Goal: Task Accomplishment & Management: Manage account settings

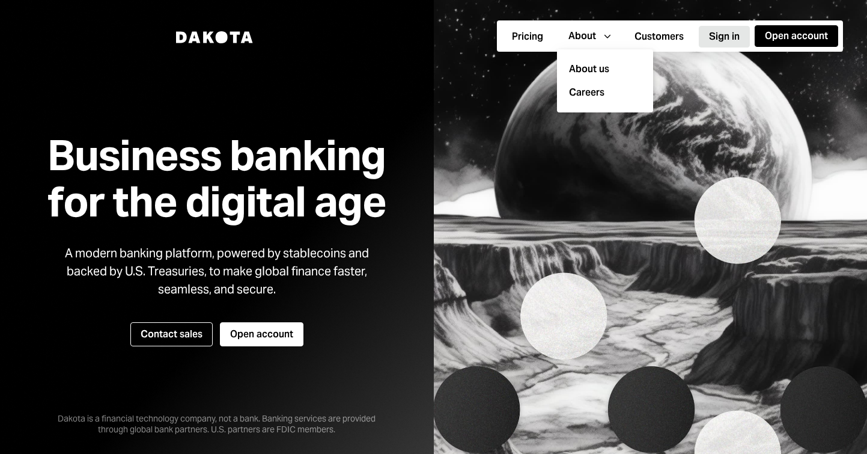
click at [711, 38] on button "Sign in" at bounding box center [724, 37] width 51 height 22
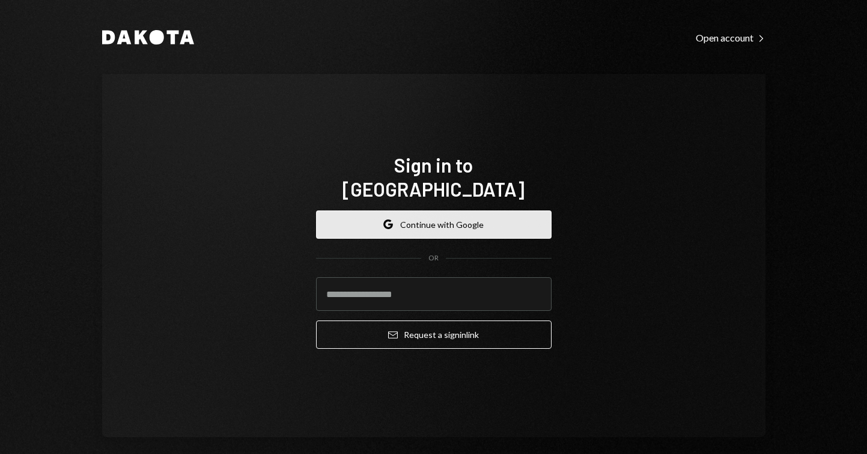
click at [448, 217] on button "Google Continue with Google" at bounding box center [433, 224] width 235 height 28
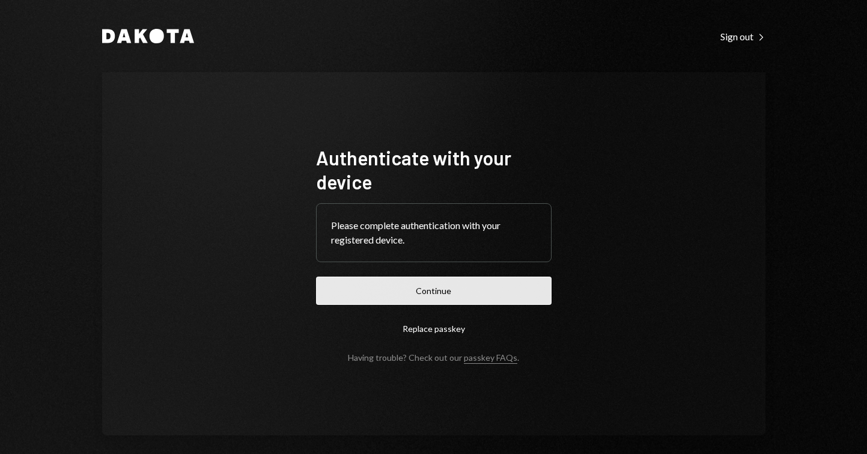
click at [455, 287] on button "Continue" at bounding box center [433, 290] width 235 height 28
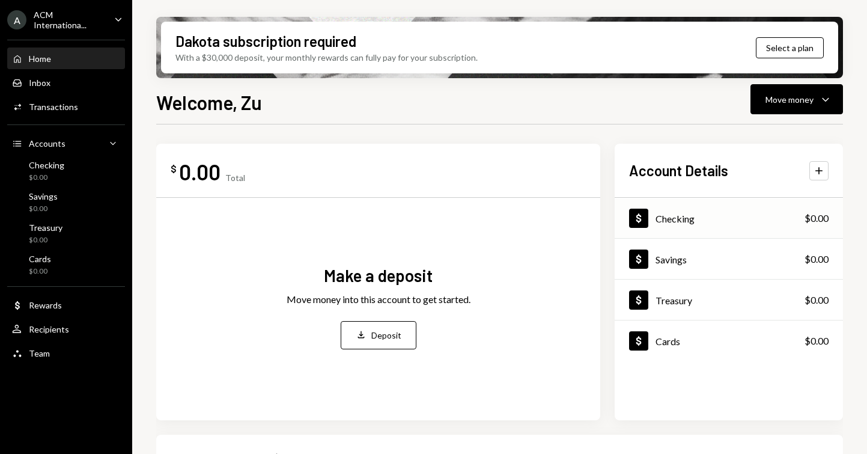
click at [724, 220] on div "Dollar Checking $0.00" at bounding box center [728, 218] width 228 height 39
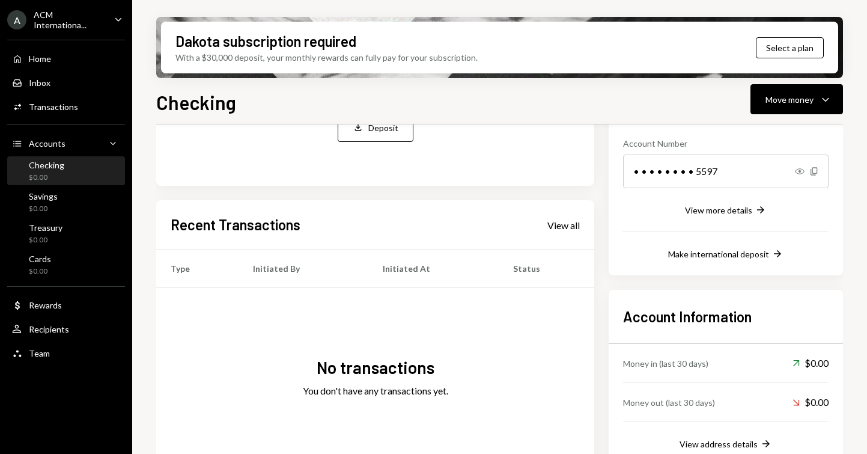
scroll to position [121, 0]
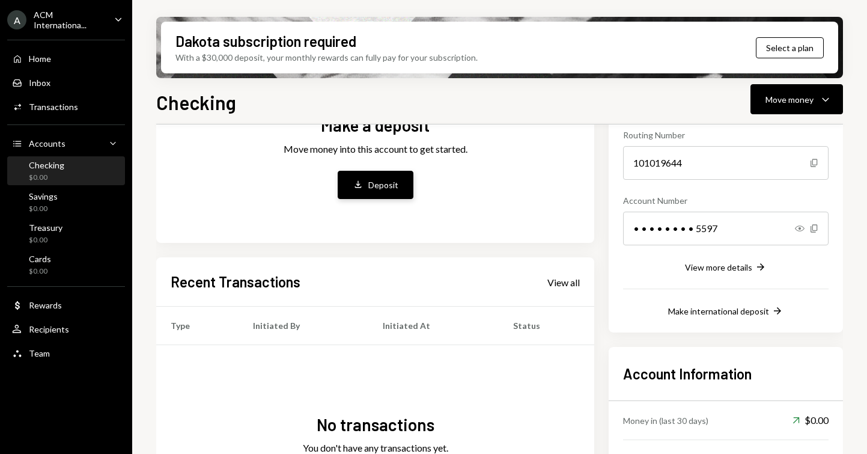
click at [362, 191] on button "Deposit Deposit" at bounding box center [376, 185] width 76 height 28
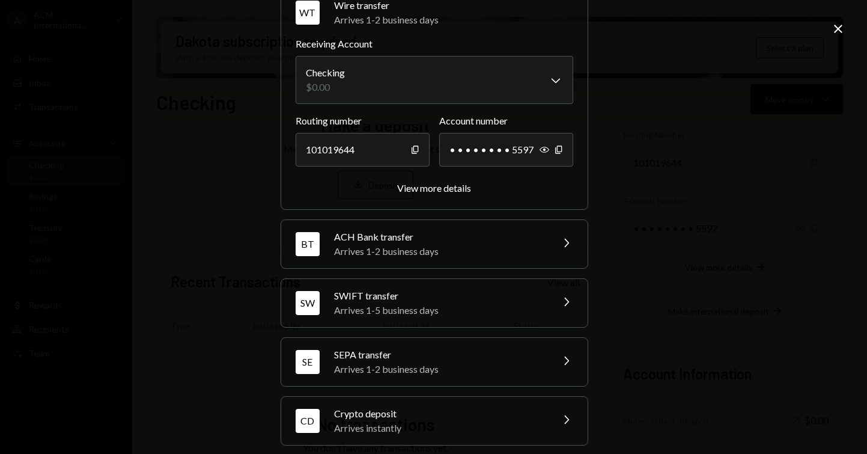
scroll to position [0, 0]
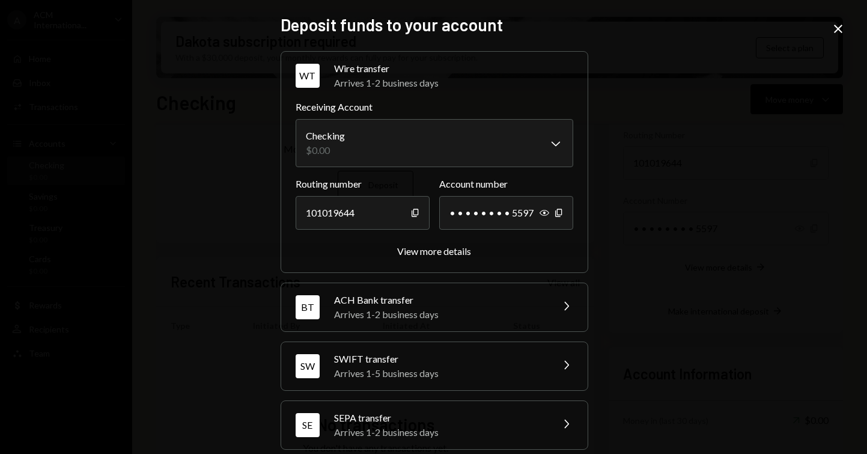
click at [835, 27] on icon "Close" at bounding box center [838, 29] width 14 height 14
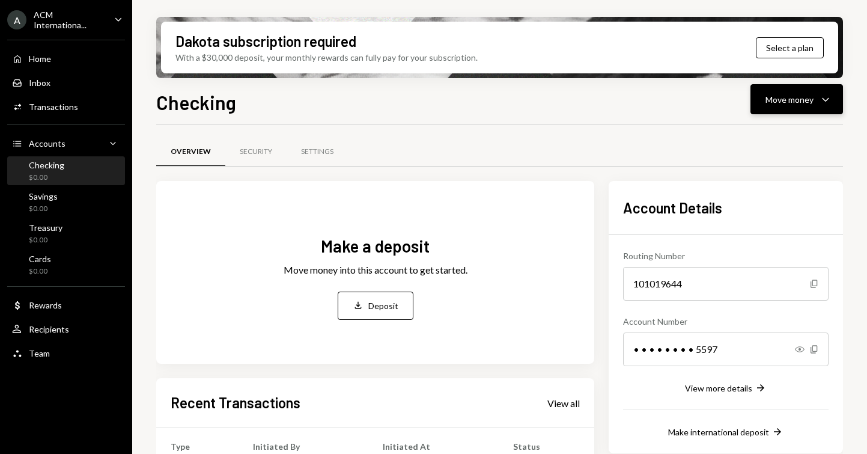
click at [802, 103] on div "Move money" at bounding box center [789, 99] width 48 height 13
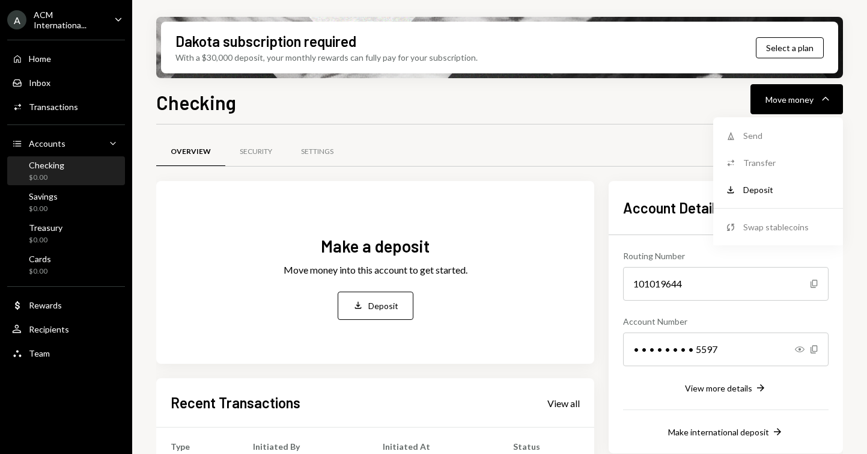
click at [764, 157] on div "Transfer" at bounding box center [787, 162] width 88 height 13
click at [805, 105] on div "Move money" at bounding box center [789, 99] width 48 height 13
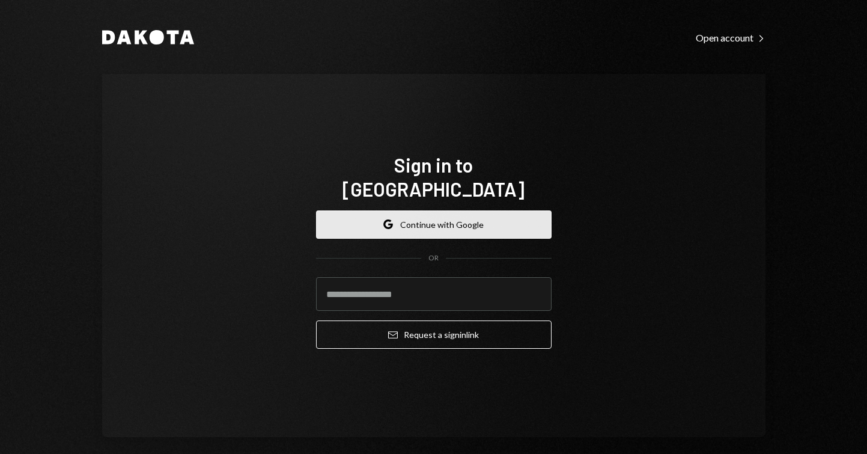
click at [486, 210] on button "Google Continue with Google" at bounding box center [433, 224] width 235 height 28
